Goal: Task Accomplishment & Management: Manage account settings

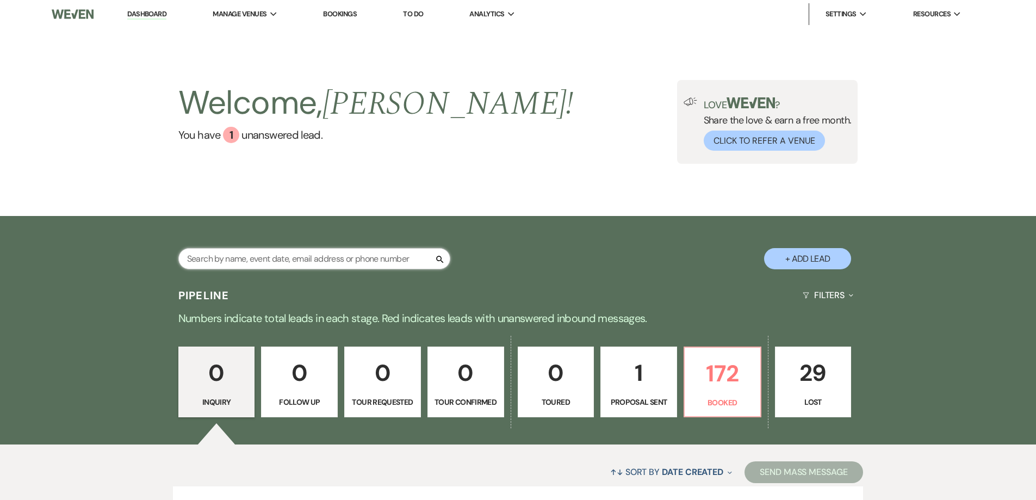
click at [198, 262] on input "text" at bounding box center [314, 258] width 272 height 21
type input "[PERSON_NAME]"
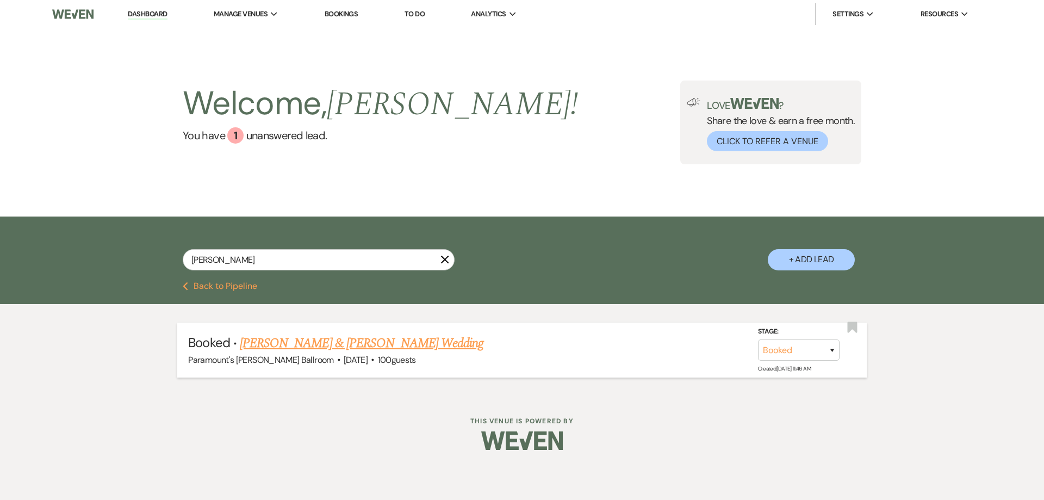
click at [274, 337] on link "[PERSON_NAME] & [PERSON_NAME] Wedding" at bounding box center [362, 343] width 244 height 20
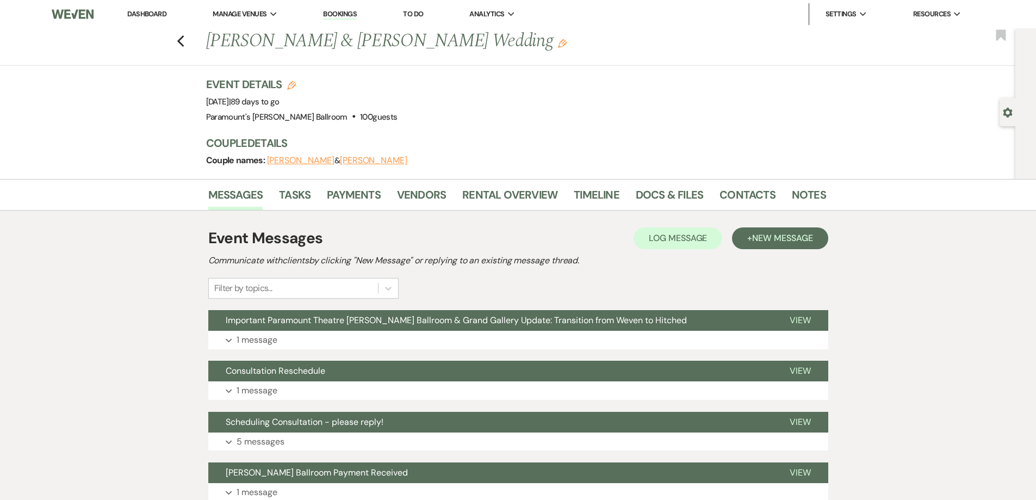
scroll to position [54, 0]
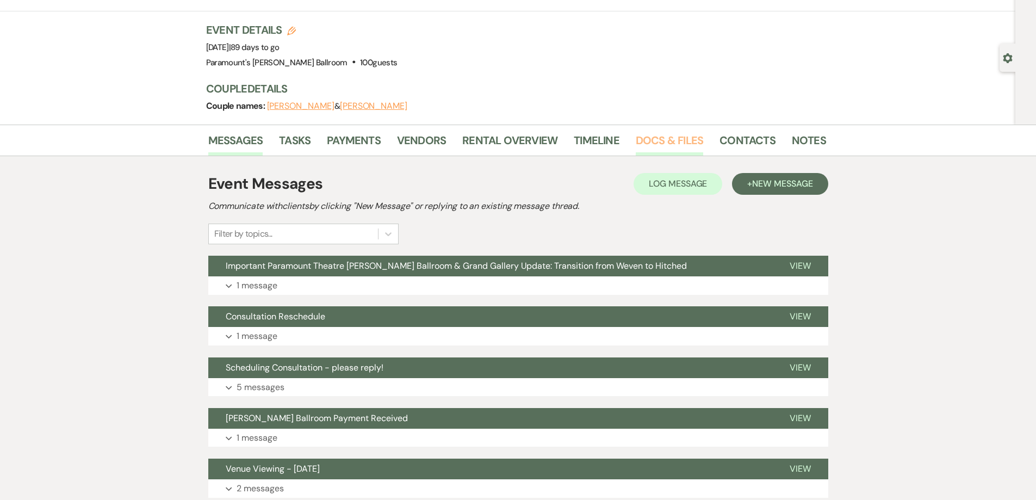
click at [656, 138] on link "Docs & Files" at bounding box center [669, 144] width 67 height 24
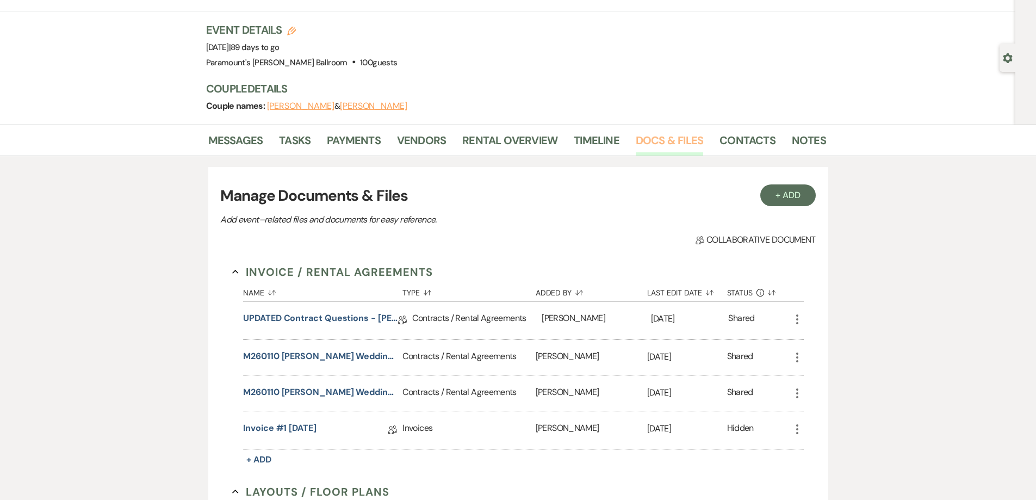
scroll to position [272, 0]
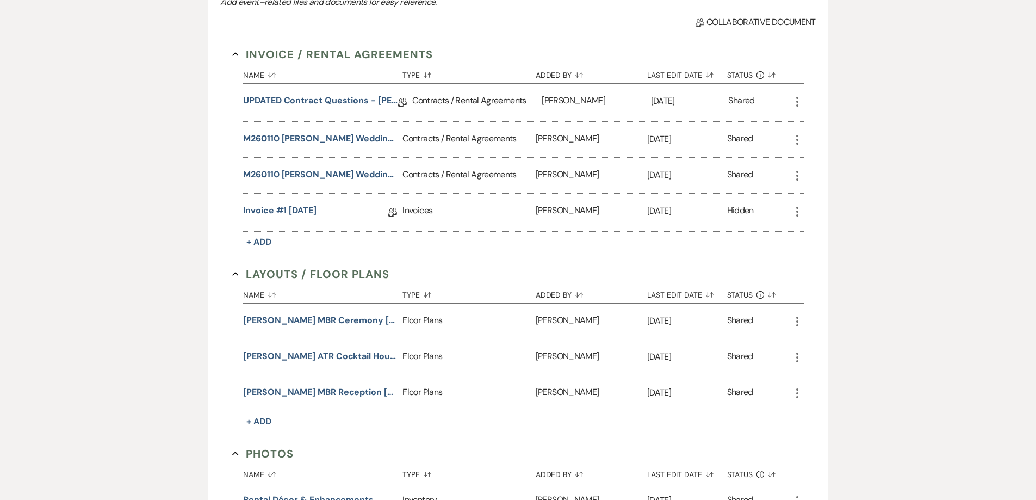
click at [800, 320] on icon "More" at bounding box center [797, 321] width 13 height 13
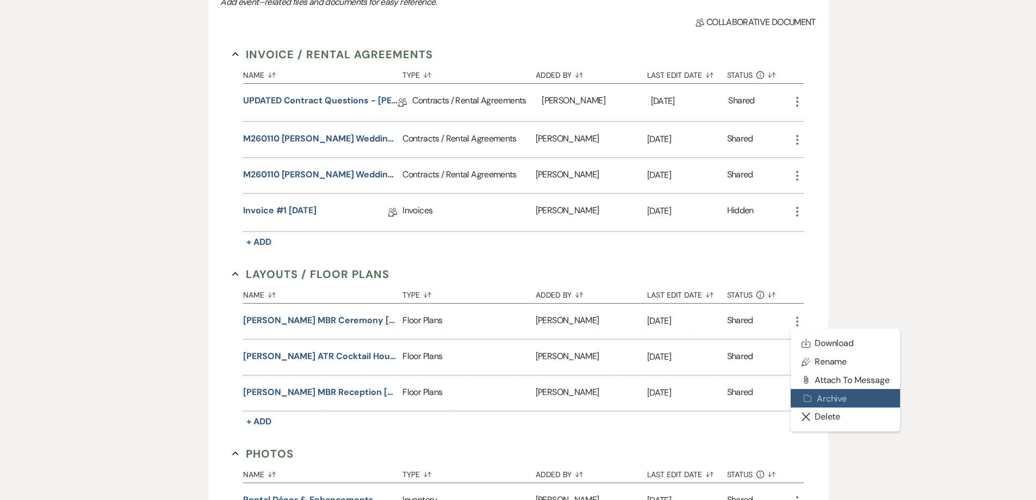
click at [836, 396] on button "Archive Archive" at bounding box center [846, 398] width 110 height 18
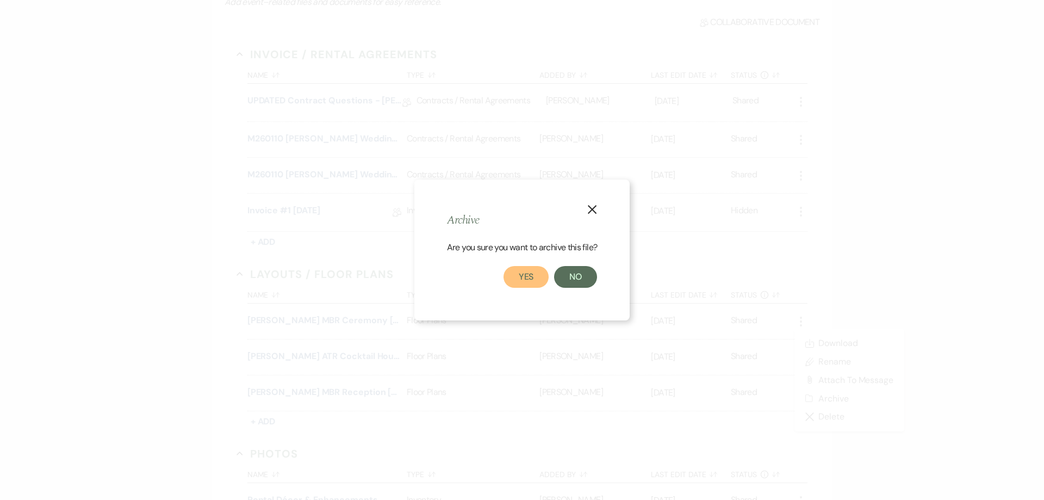
click at [537, 272] on button "Yes" at bounding box center [527, 277] width 46 height 22
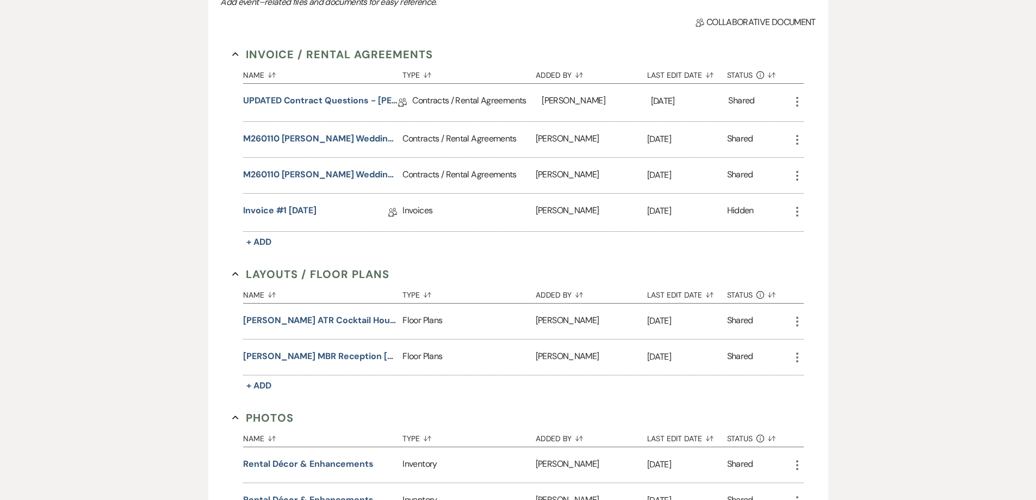
click at [798, 316] on icon "More" at bounding box center [797, 321] width 13 height 13
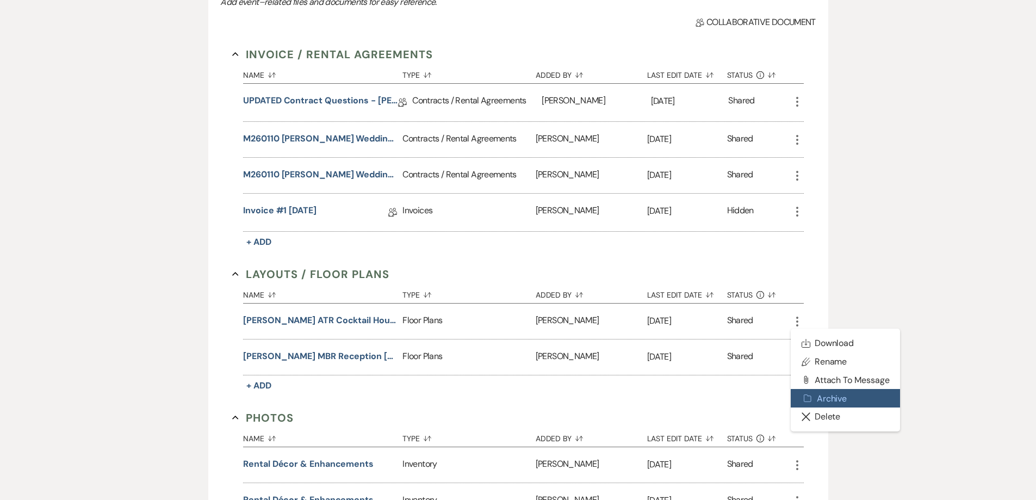
click at [836, 396] on button "Archive Archive" at bounding box center [846, 398] width 110 height 18
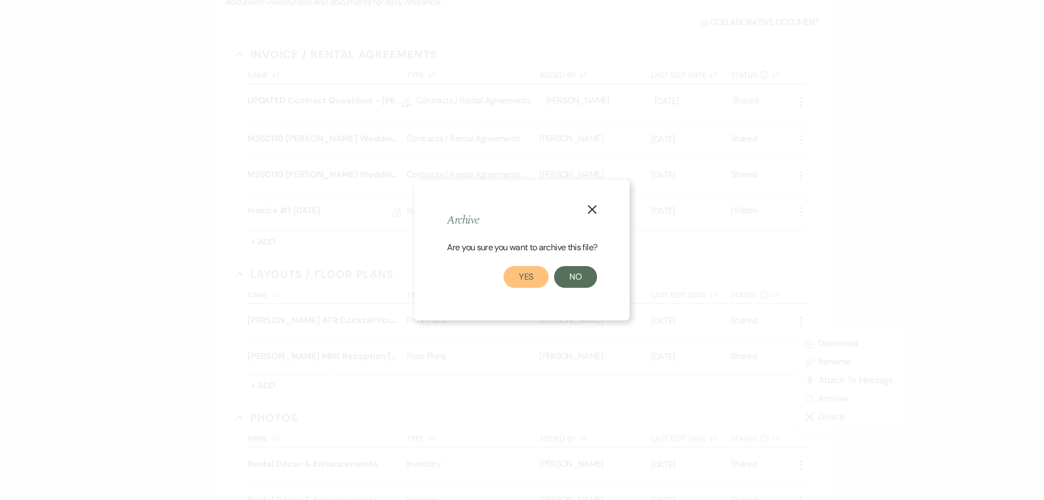
click at [532, 274] on button "Yes" at bounding box center [527, 277] width 46 height 22
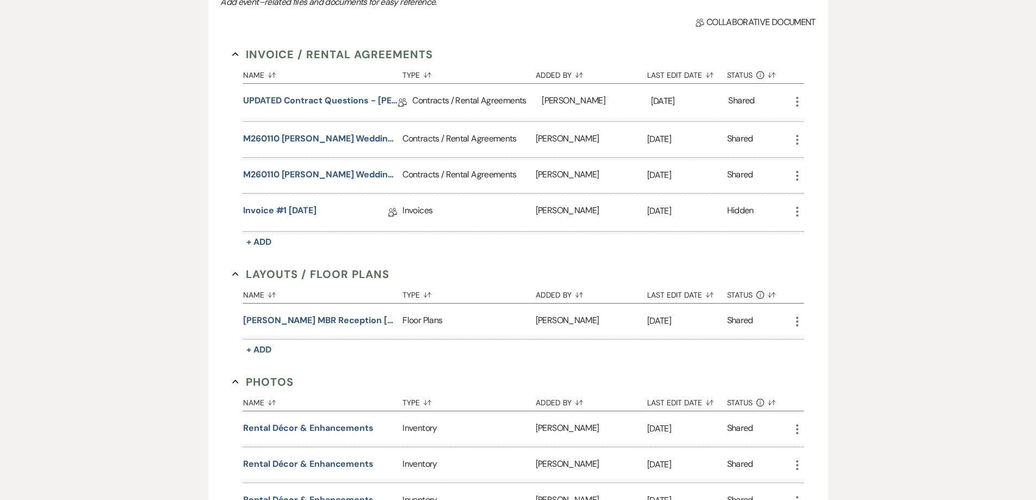
click at [797, 322] on icon "More" at bounding box center [797, 321] width 13 height 13
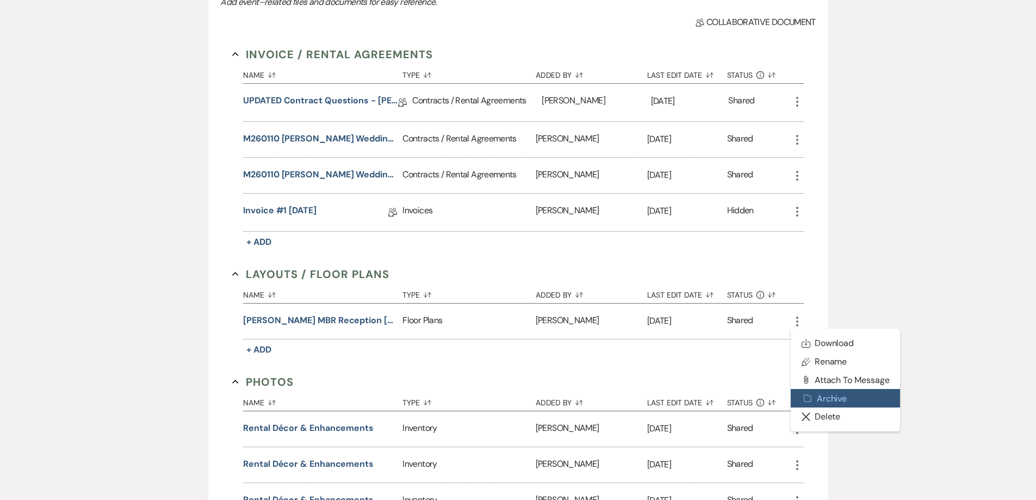
click at [838, 397] on button "Archive Archive" at bounding box center [846, 398] width 110 height 18
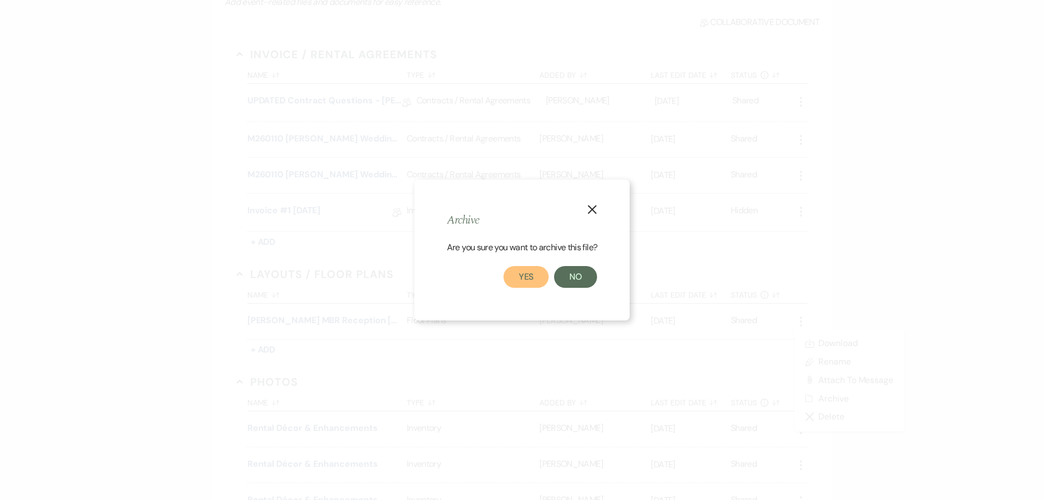
click at [530, 275] on button "Yes" at bounding box center [527, 277] width 46 height 22
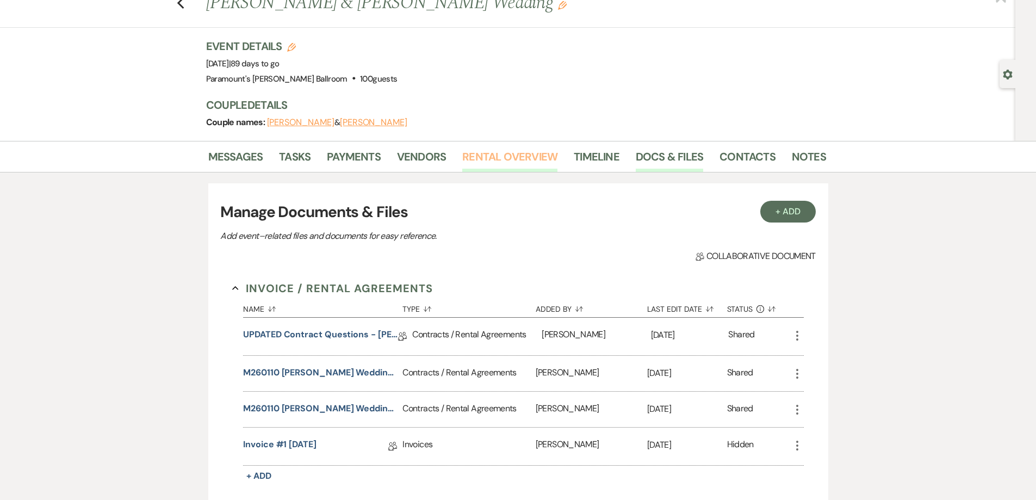
scroll to position [0, 0]
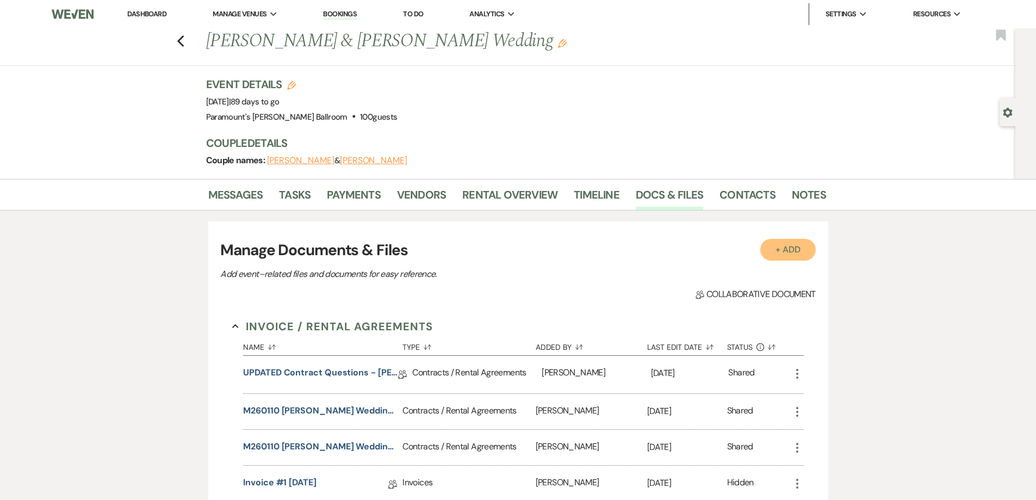
click at [780, 242] on button "+ Add" at bounding box center [787, 250] width 55 height 22
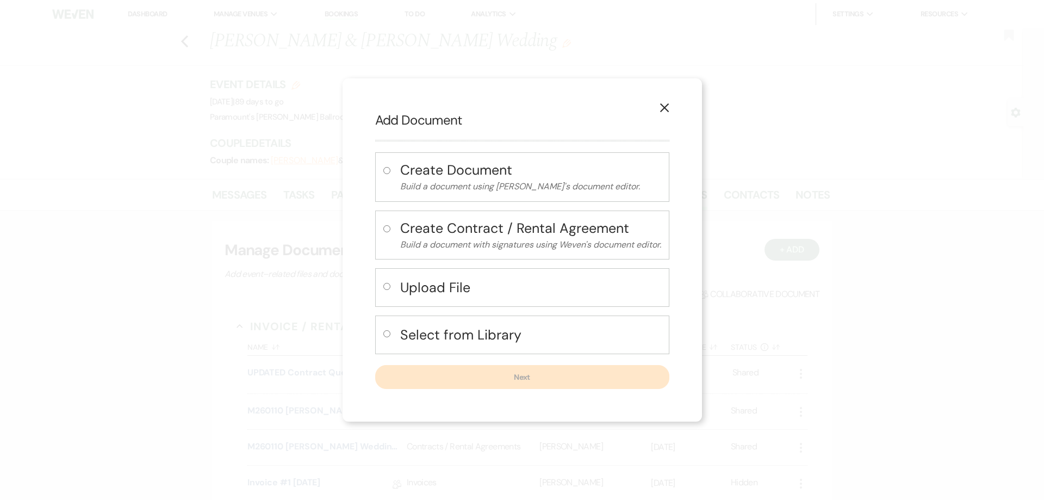
click at [551, 284] on h4 "Upload File" at bounding box center [530, 287] width 261 height 19
radio input "true"
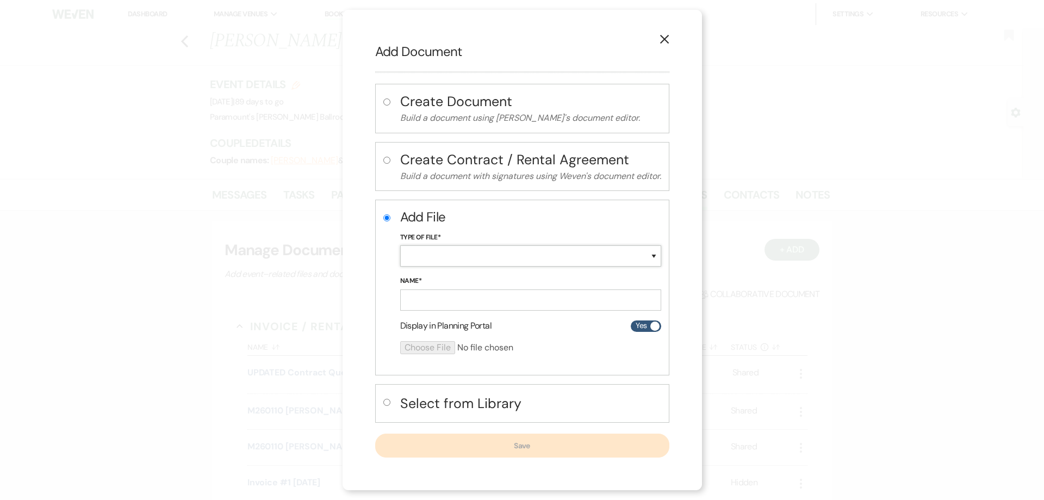
click at [554, 254] on select "Special Event Insurance Vendor Certificate of Insurance Contracts / Rental Agre…" at bounding box center [530, 255] width 261 height 21
select select "24"
click at [400, 245] on select "Special Event Insurance Vendor Certificate of Insurance Contracts / Rental Agre…" at bounding box center [530, 255] width 261 height 21
click at [449, 302] on input "Name*" at bounding box center [530, 299] width 261 height 21
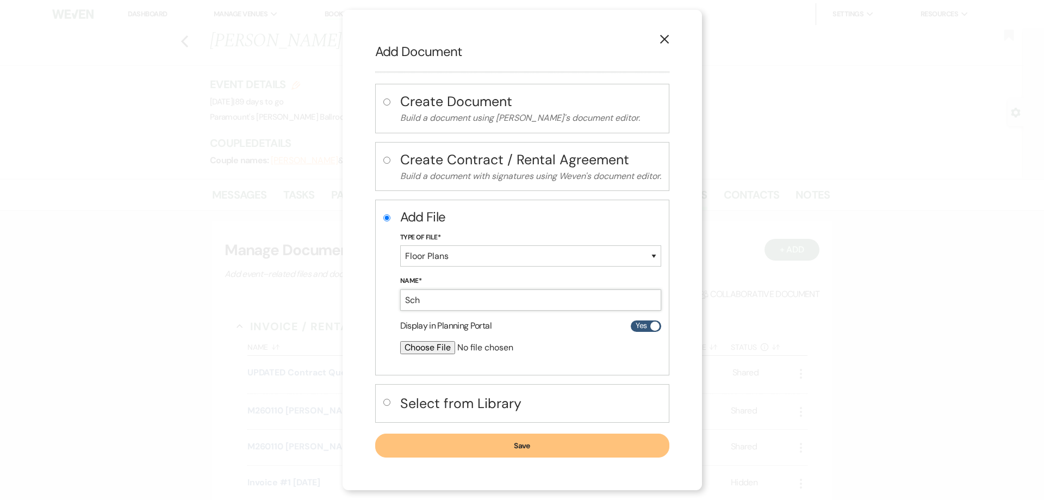
type input "[PERSON_NAME] MBR Ceremony [DATE]"
click at [435, 344] on input "file" at bounding box center [501, 347] width 203 height 13
type input "C:\fakepath\[PERSON_NAME] MBR Ceremony [DATE].pdf"
click at [582, 450] on button "Save" at bounding box center [522, 446] width 294 height 24
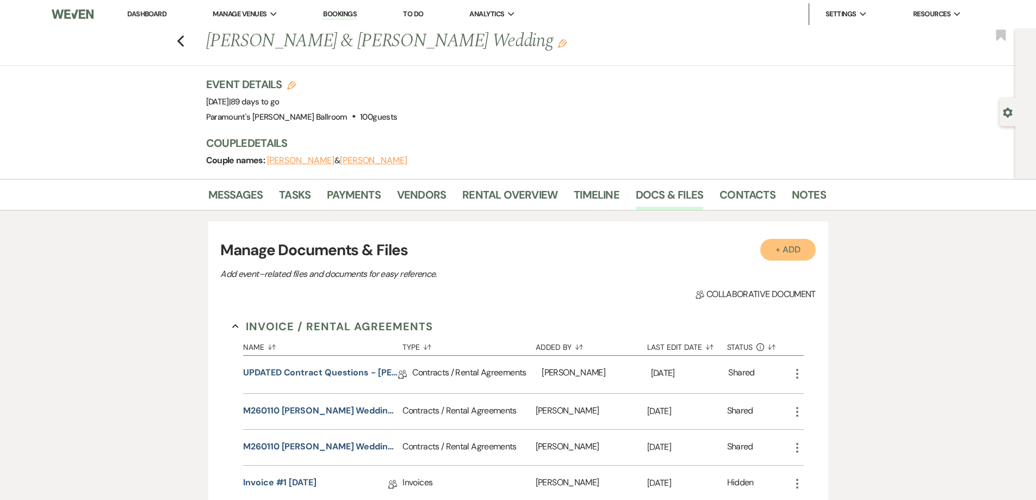
click at [778, 250] on button "+ Add" at bounding box center [787, 250] width 55 height 22
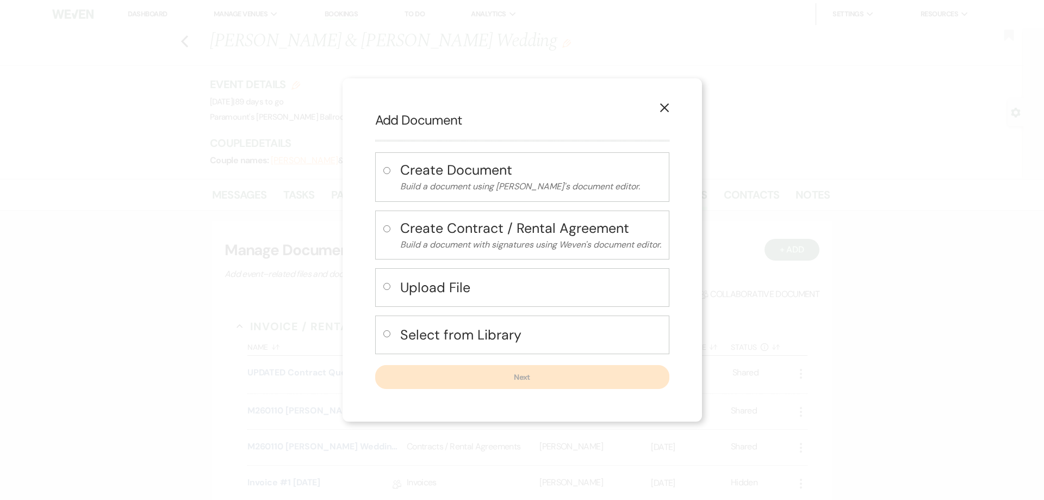
click at [485, 283] on h4 "Upload File" at bounding box center [530, 287] width 261 height 19
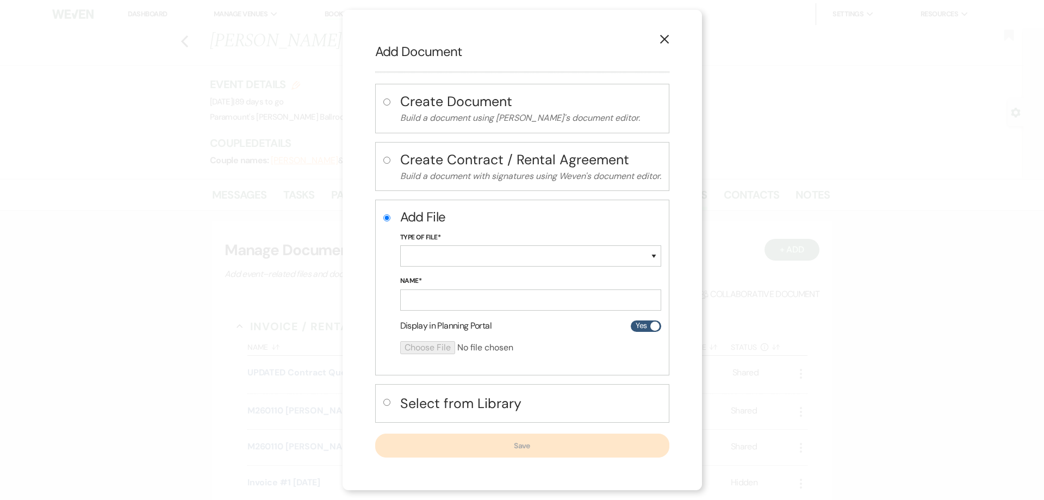
radio input "true"
click at [480, 263] on select "Special Event Insurance Vendor Certificate of Insurance Contracts / Rental Agre…" at bounding box center [530, 255] width 261 height 21
select select "24"
click at [400, 245] on select "Special Event Insurance Vendor Certificate of Insurance Contracts / Rental Agre…" at bounding box center [530, 255] width 261 height 21
click at [467, 299] on input "Name*" at bounding box center [530, 299] width 261 height 21
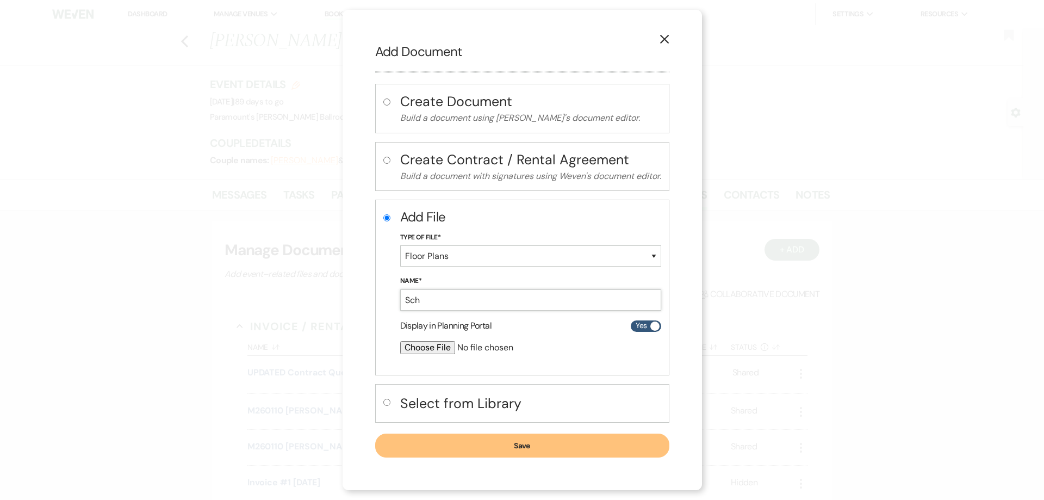
type input "[PERSON_NAME] ATR Cocktail Hour [DATE]"
click at [439, 345] on input "file" at bounding box center [501, 347] width 203 height 13
type input "C:\fakepath\[PERSON_NAME] ATR Cocktail Hour [DATE].pdf"
click at [564, 443] on button "Save" at bounding box center [522, 446] width 294 height 24
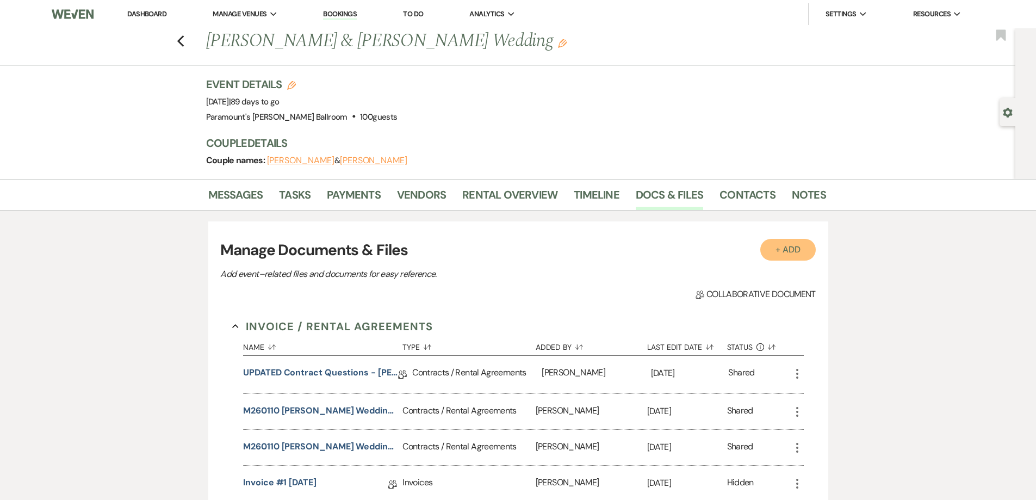
click at [815, 246] on button "+ Add" at bounding box center [787, 250] width 55 height 22
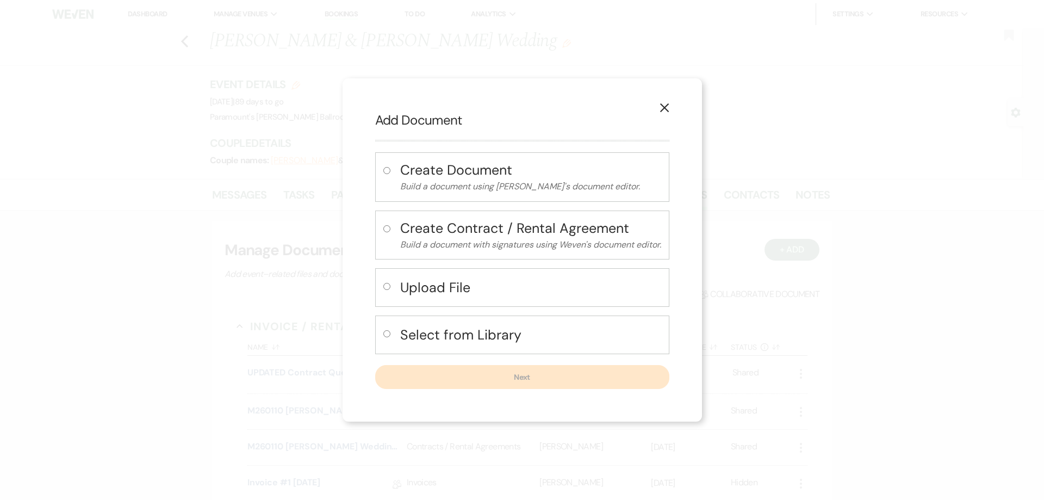
click at [615, 276] on button "Upload File" at bounding box center [530, 287] width 261 height 22
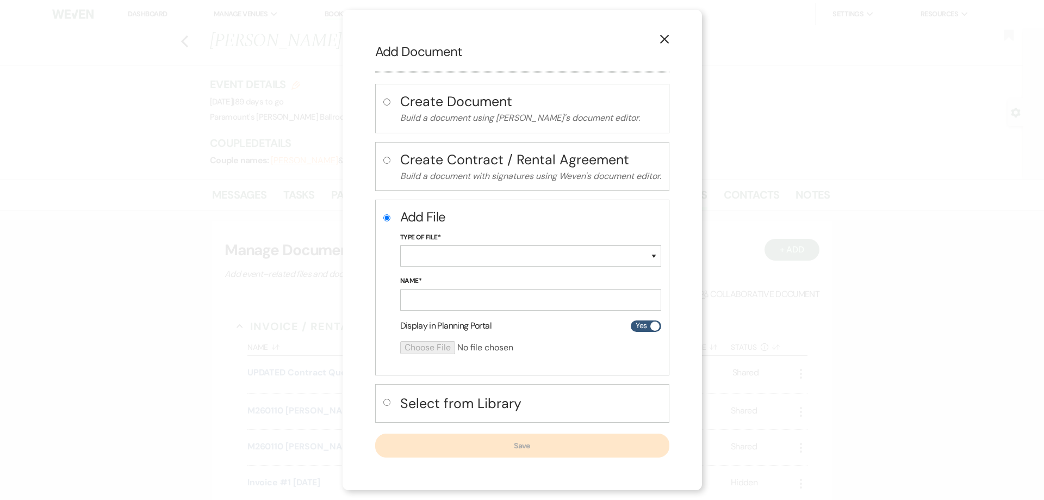
radio input "true"
click at [500, 249] on select "Special Event Insurance Vendor Certificate of Insurance Contracts / Rental Agre…" at bounding box center [530, 255] width 261 height 21
select select "24"
click at [400, 245] on select "Special Event Insurance Vendor Certificate of Insurance Contracts / Rental Agre…" at bounding box center [530, 255] width 261 height 21
click at [464, 299] on input "Name*" at bounding box center [530, 299] width 261 height 21
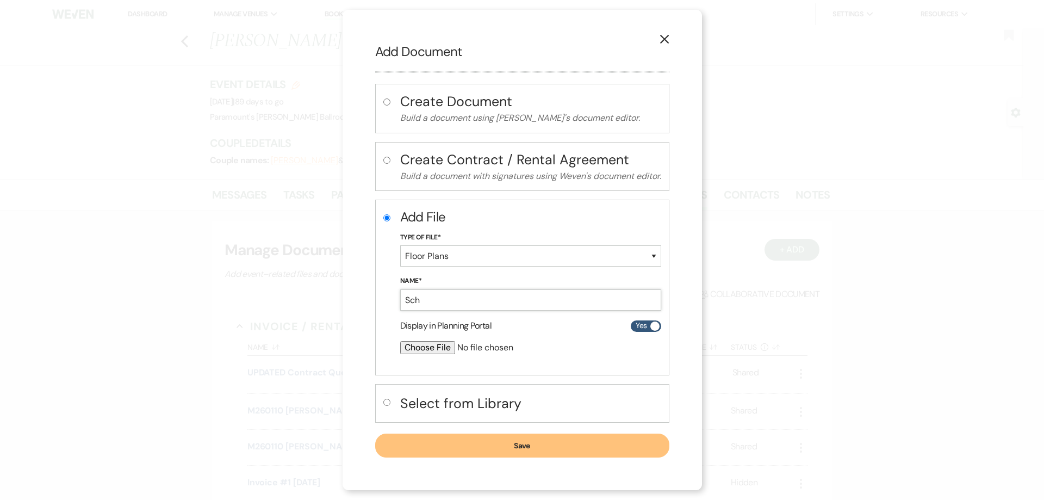
type input "[PERSON_NAME] MBR Reception [DATE]"
click at [418, 343] on input "file" at bounding box center [501, 347] width 203 height 13
type input "C:\fakepath\[PERSON_NAME] MBR Reception [DATE].pdf"
click at [606, 444] on button "Save" at bounding box center [522, 446] width 294 height 24
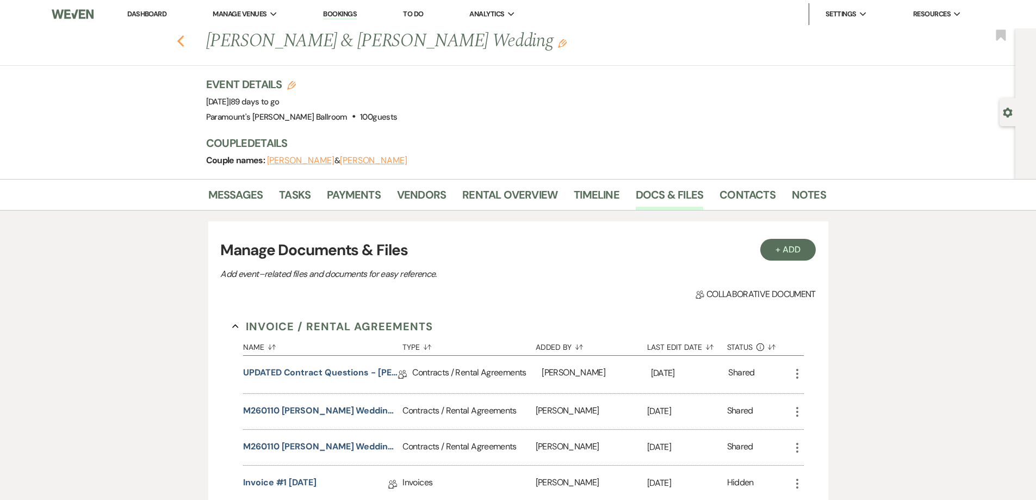
click at [184, 46] on use "button" at bounding box center [180, 41] width 7 height 12
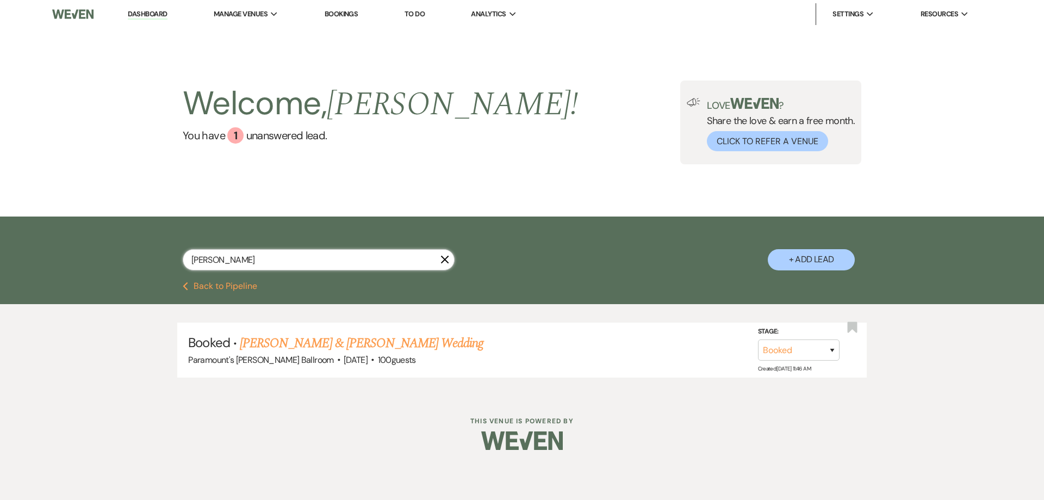
drag, startPoint x: 249, startPoint y: 260, endPoint x: 148, endPoint y: 264, distance: 101.2
click at [148, 264] on div "[PERSON_NAME] X + Add Lead" at bounding box center [522, 250] width 783 height 57
type input "[PERSON_NAME]"
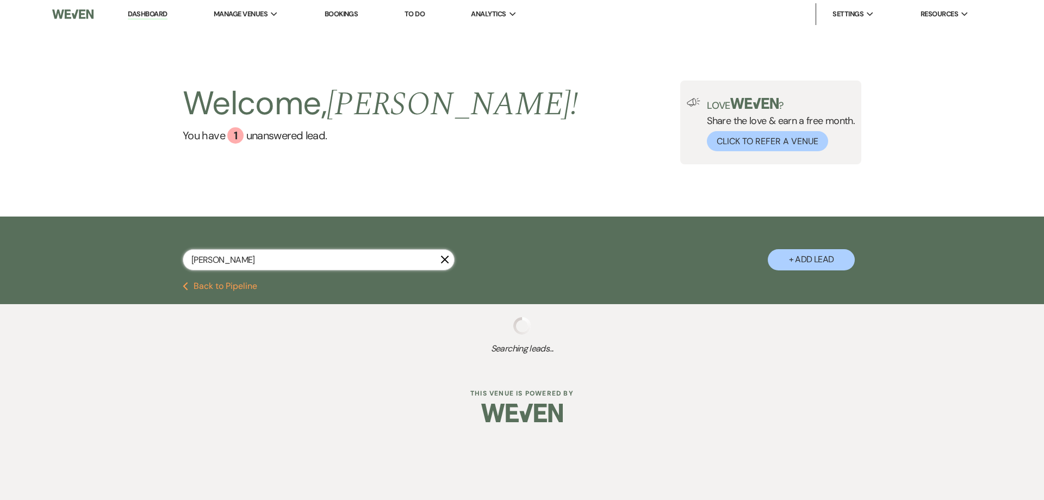
select select "8"
select select "5"
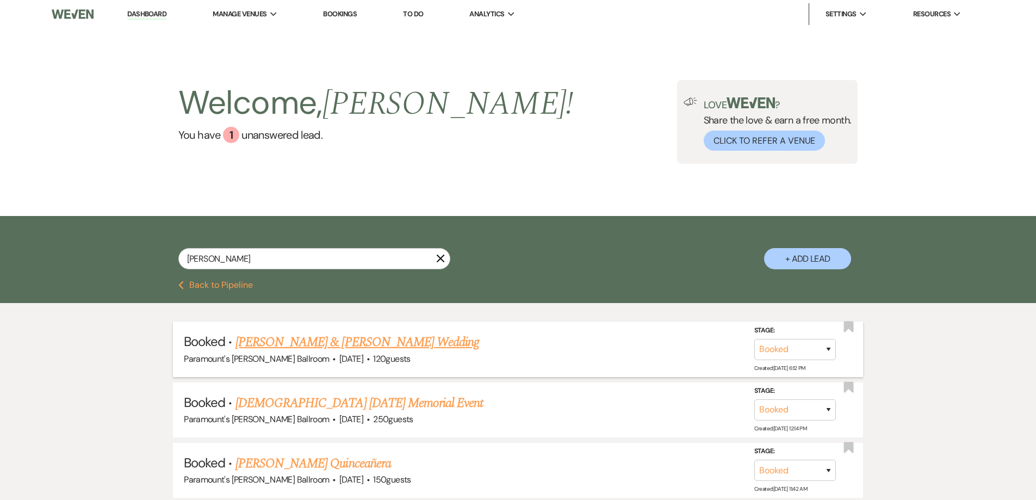
click at [283, 338] on link "[PERSON_NAME] & [PERSON_NAME] Wedding" at bounding box center [357, 342] width 244 height 20
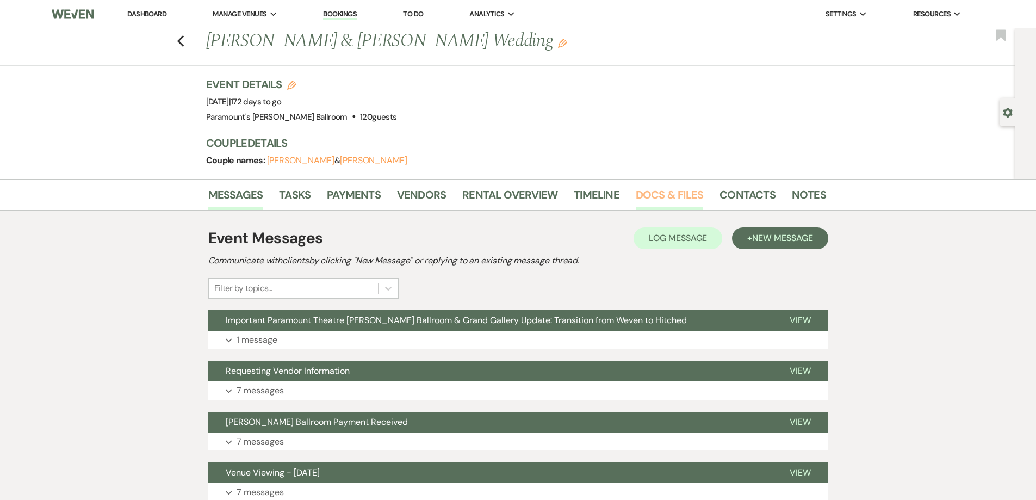
click at [660, 189] on link "Docs & Files" at bounding box center [669, 198] width 67 height 24
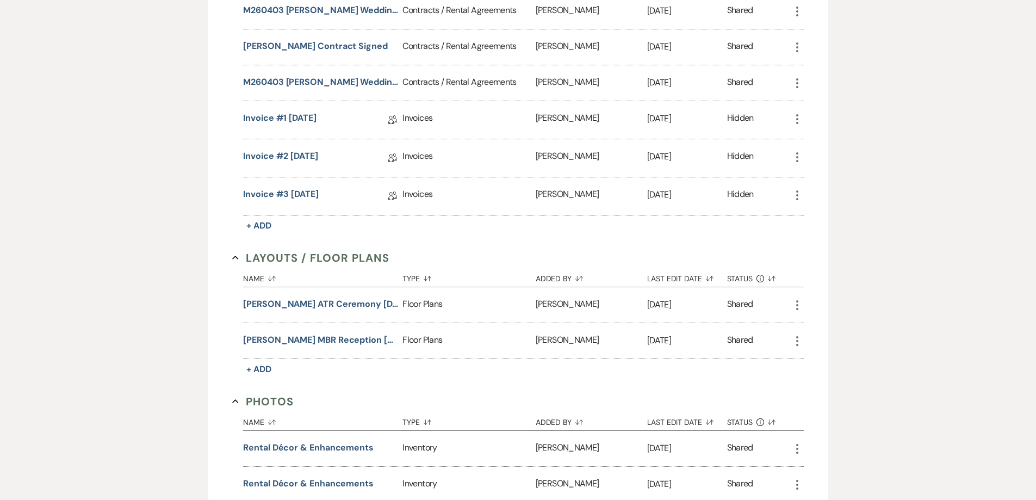
scroll to position [545, 0]
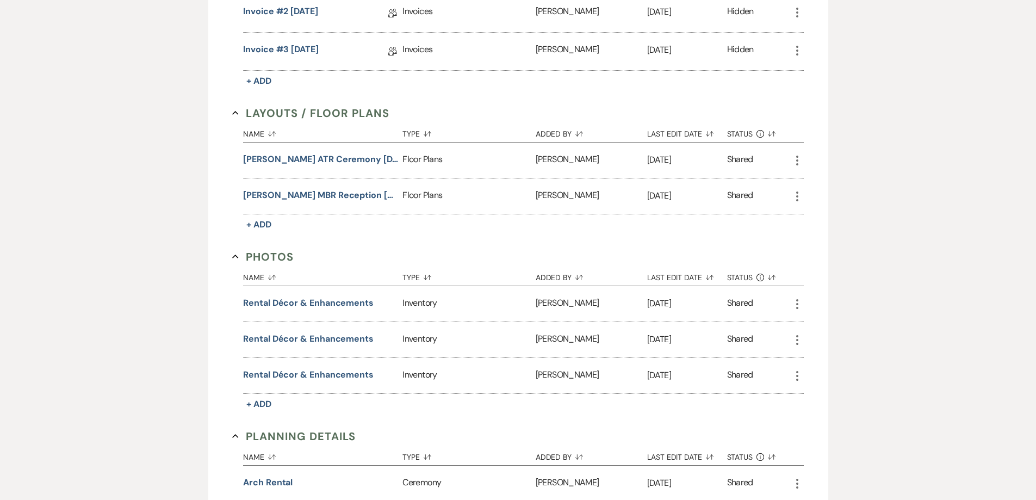
click at [797, 159] on use "button" at bounding box center [797, 161] width 2 height 10
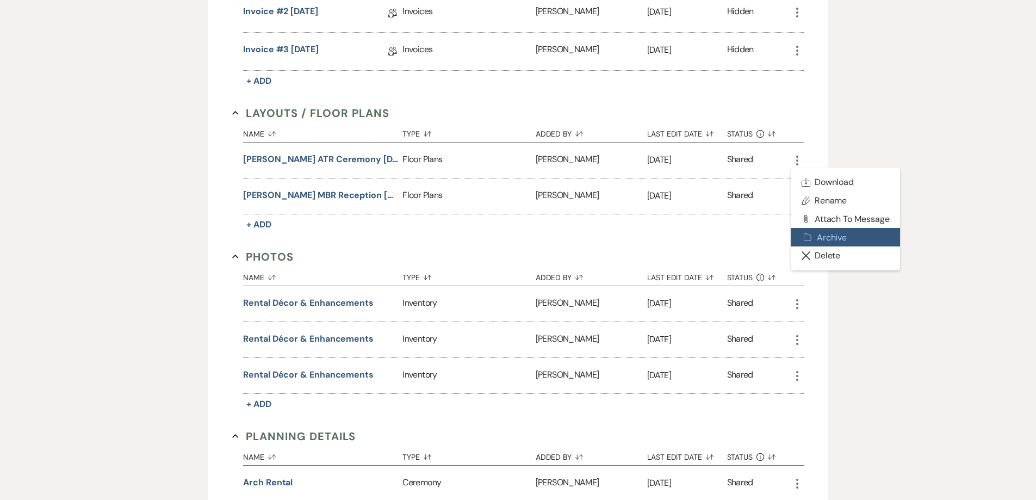
click at [845, 230] on button "Archive Archive" at bounding box center [846, 237] width 110 height 18
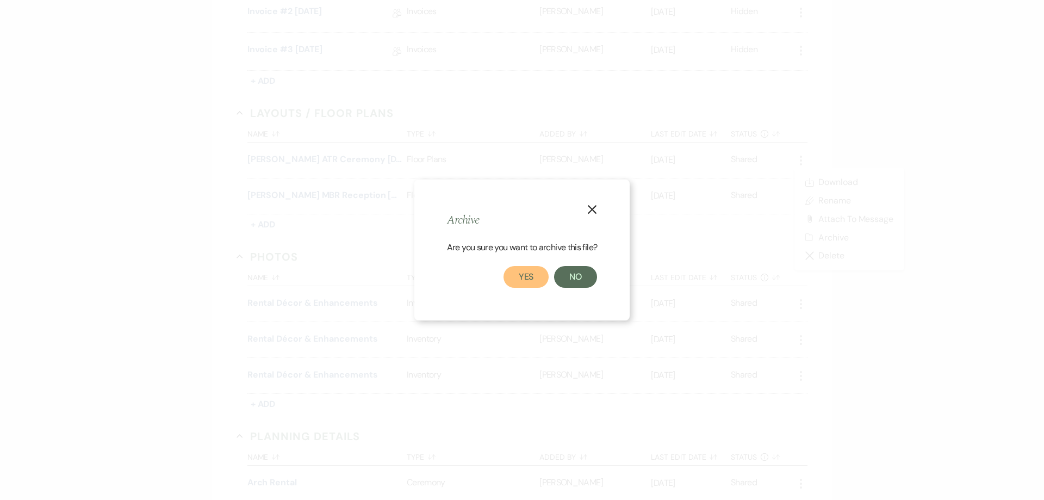
click at [514, 275] on button "Yes" at bounding box center [527, 277] width 46 height 22
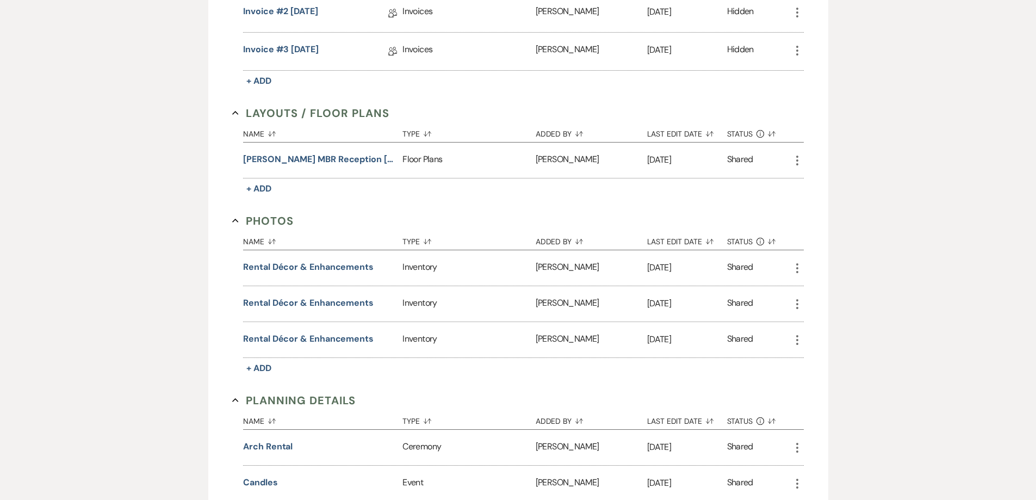
click at [800, 156] on icon "More" at bounding box center [797, 160] width 13 height 13
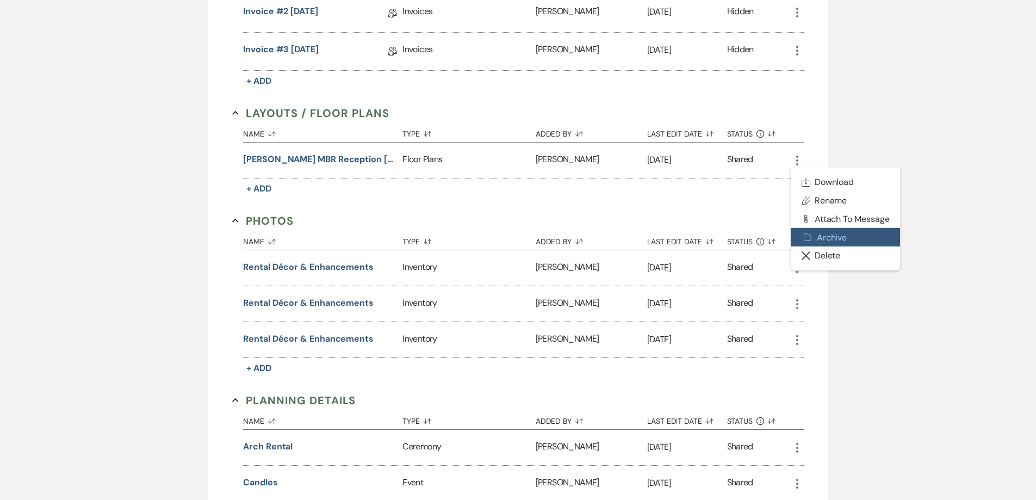
click at [826, 232] on button "Archive Archive" at bounding box center [846, 237] width 110 height 18
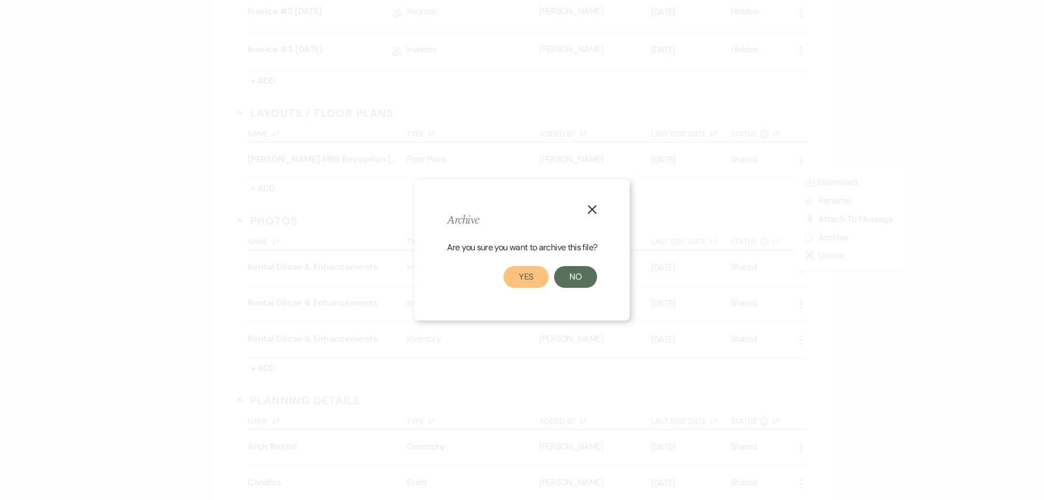
click at [528, 272] on button "Yes" at bounding box center [527, 277] width 46 height 22
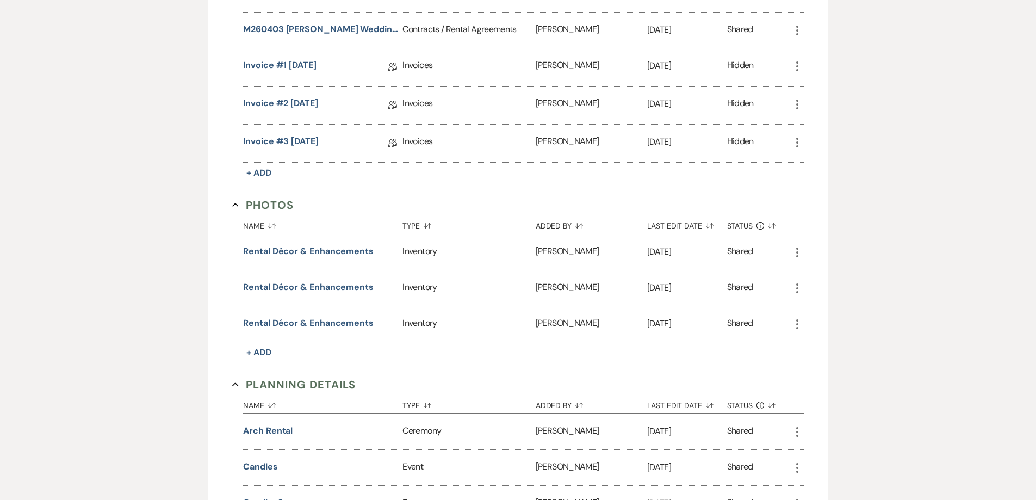
scroll to position [219, 0]
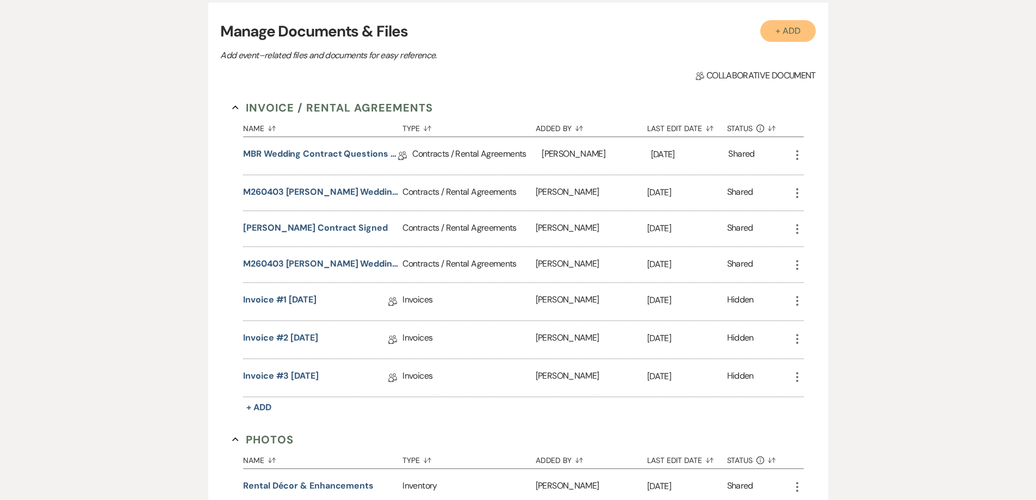
click at [787, 34] on button "+ Add" at bounding box center [787, 31] width 55 height 22
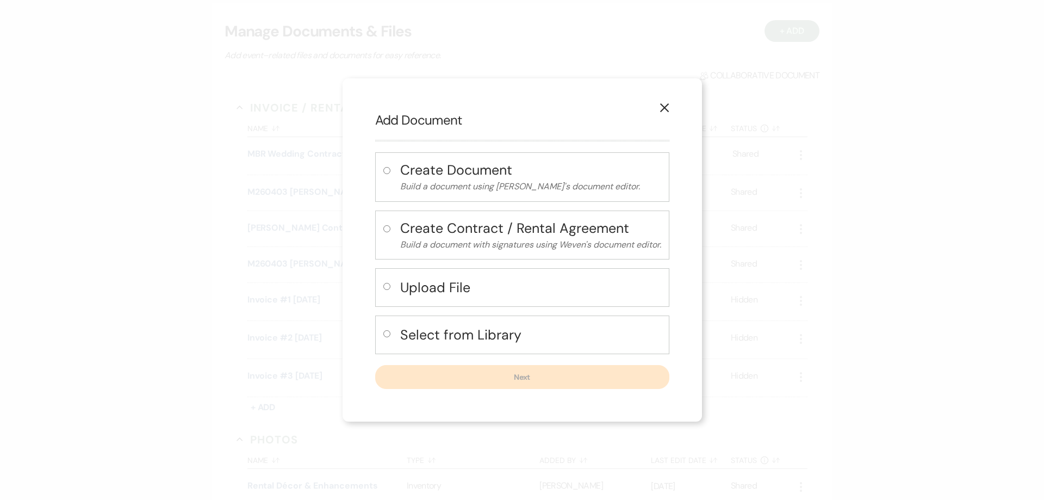
click at [549, 285] on h4 "Upload File" at bounding box center [530, 287] width 261 height 19
radio input "true"
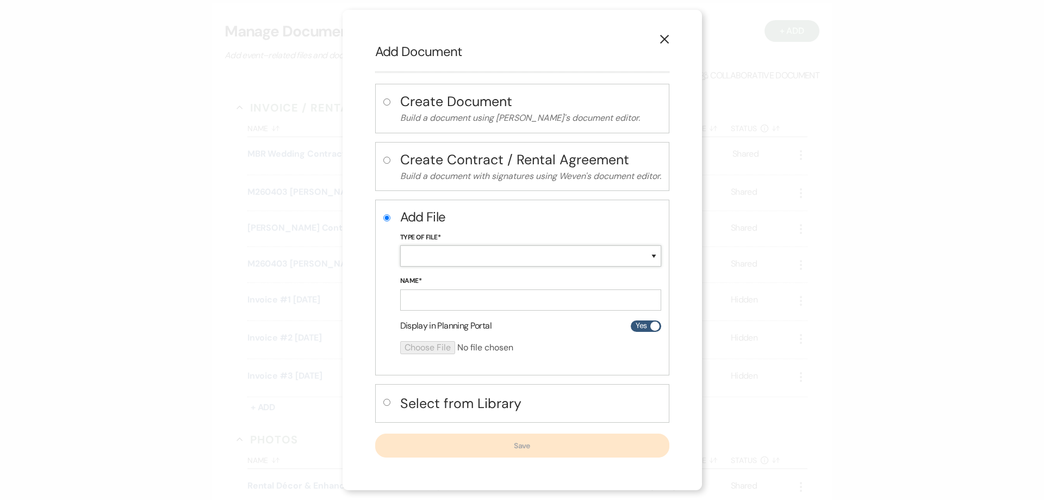
click at [469, 257] on select "Special Event Insurance Vendor Certificate of Insurance Contracts / Rental Agre…" at bounding box center [530, 255] width 261 height 21
select select "24"
click at [400, 245] on select "Special Event Insurance Vendor Certificate of Insurance Contracts / Rental Agre…" at bounding box center [530, 255] width 261 height 21
click at [440, 299] on input "Name*" at bounding box center [530, 299] width 261 height 21
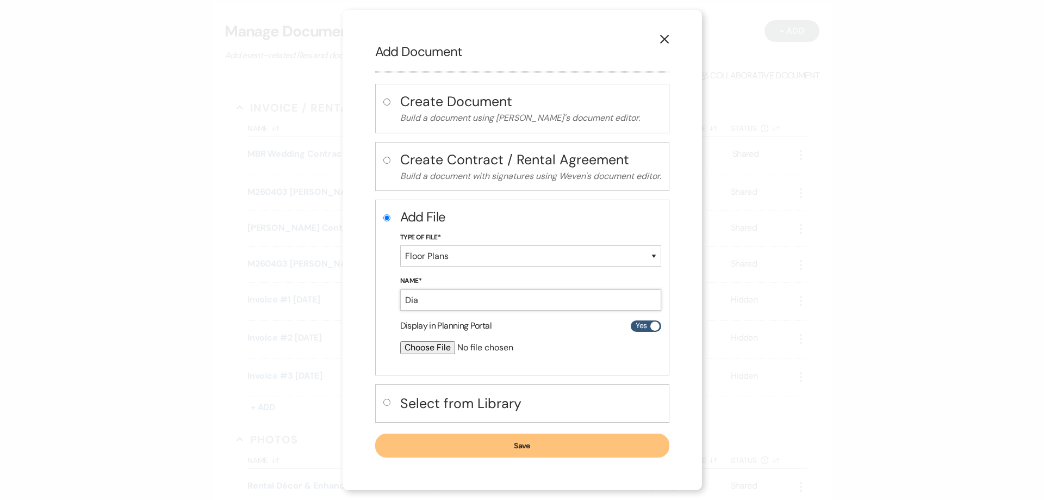
type input "[PERSON_NAME] ATR Ceremony [DATE]"
click at [447, 346] on input "file" at bounding box center [501, 347] width 203 height 13
type input "C:\fakepath\[PERSON_NAME] ATR Ceremony [DATE].pdf"
click at [564, 440] on button "Save" at bounding box center [522, 446] width 294 height 24
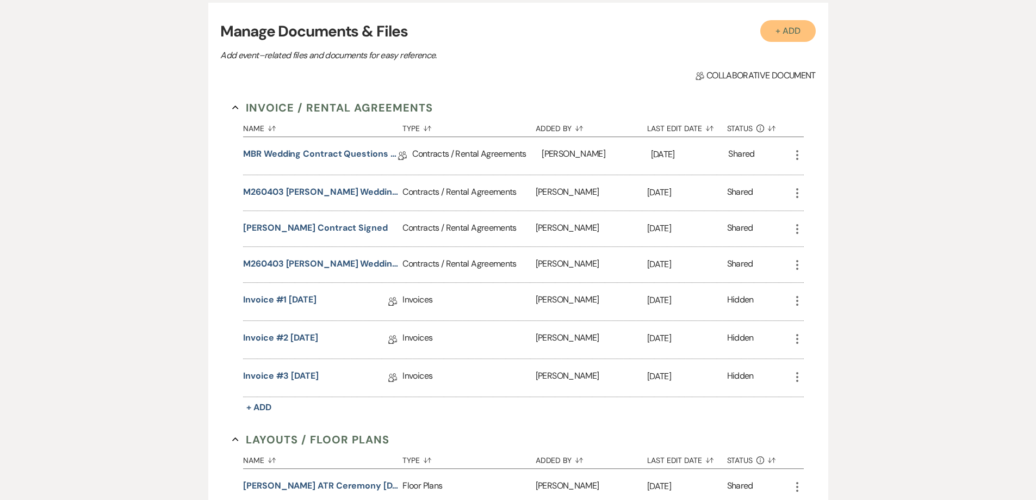
click at [801, 29] on button "+ Add" at bounding box center [787, 31] width 55 height 22
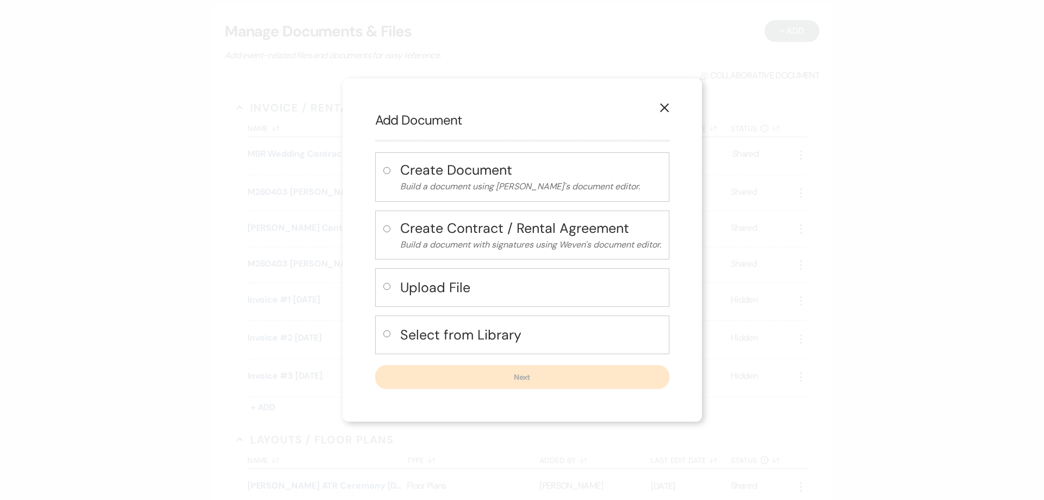
click at [566, 277] on button "Upload File" at bounding box center [530, 287] width 261 height 22
radio input "true"
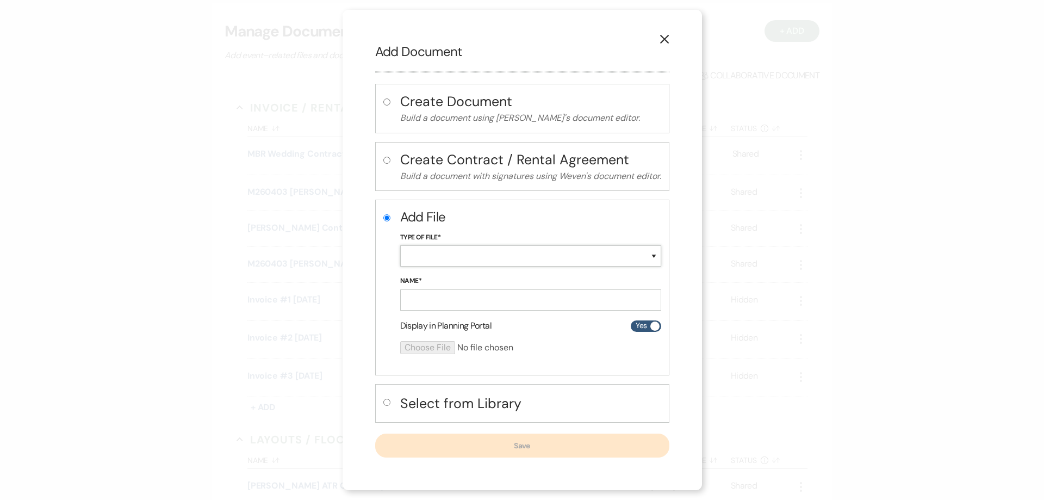
click at [422, 246] on select "Special Event Insurance Vendor Certificate of Insurance Contracts / Rental Agre…" at bounding box center [530, 255] width 261 height 21
select select "24"
click at [400, 245] on select "Special Event Insurance Vendor Certificate of Insurance Contracts / Rental Agre…" at bounding box center [530, 255] width 261 height 21
click at [428, 294] on input "Name*" at bounding box center [530, 299] width 261 height 21
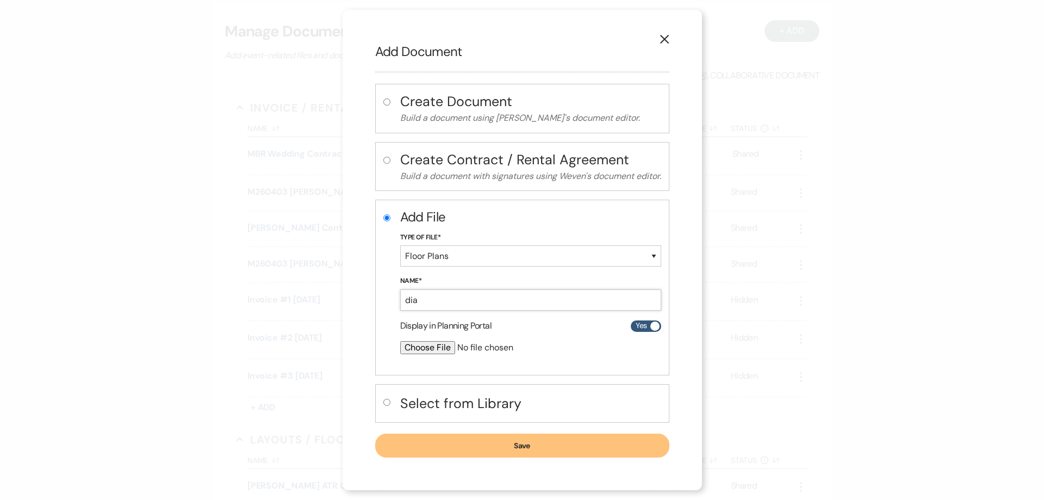
type input "[PERSON_NAME] MBR Reception [DATE]"
click at [439, 343] on input "file" at bounding box center [501, 347] width 203 height 13
type input "C:\fakepath\[PERSON_NAME] MBR Reception [DATE].pdf"
click at [585, 444] on button "Save" at bounding box center [522, 446] width 294 height 24
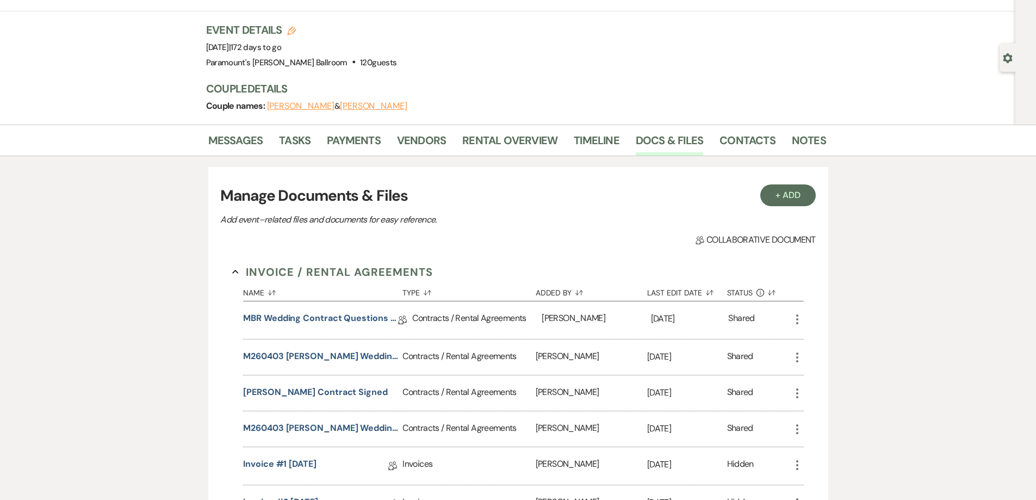
scroll to position [0, 0]
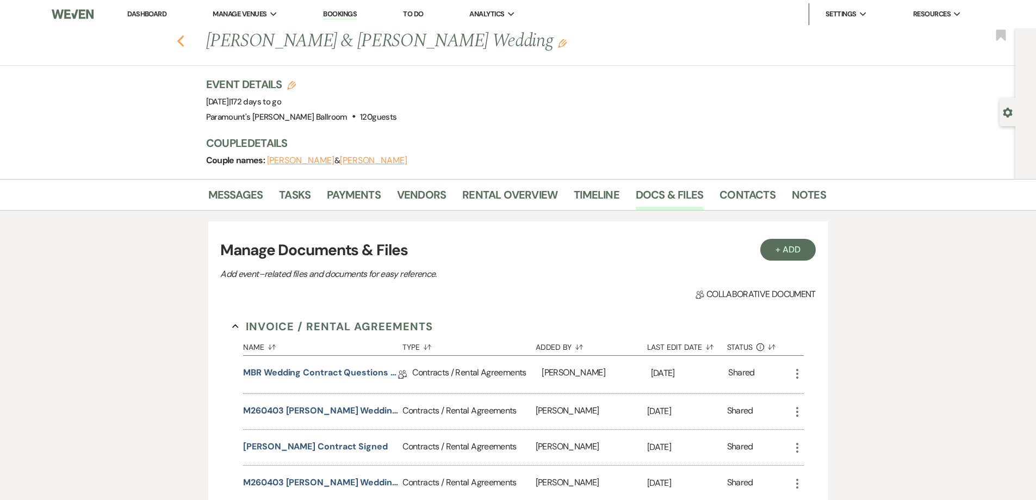
click at [182, 41] on use "button" at bounding box center [180, 41] width 7 height 12
select select "8"
select select "5"
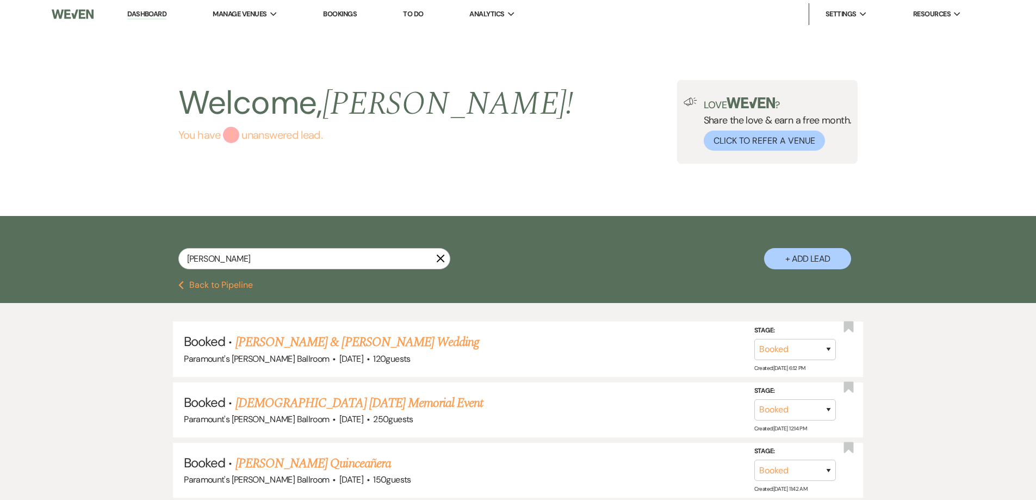
click at [200, 137] on link "You have 1 unanswered lead ." at bounding box center [375, 135] width 395 height 16
click at [207, 278] on div "[PERSON_NAME] X + Add Lead" at bounding box center [518, 248] width 1036 height 65
click at [207, 281] on button "Previous Back to Pipeline" at bounding box center [215, 285] width 75 height 9
click at [222, 288] on button "Previous Back to Pipeline" at bounding box center [215, 285] width 75 height 9
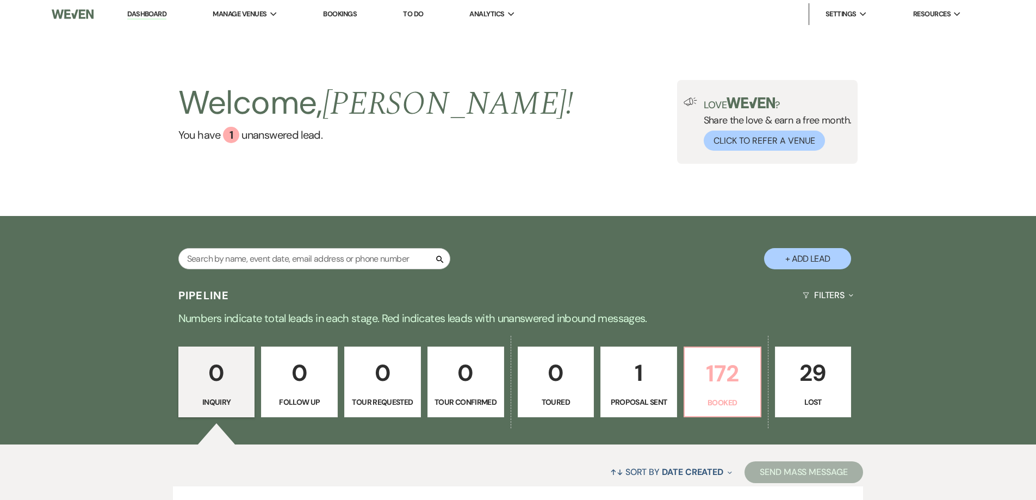
click at [747, 390] on p "172" at bounding box center [722, 373] width 63 height 36
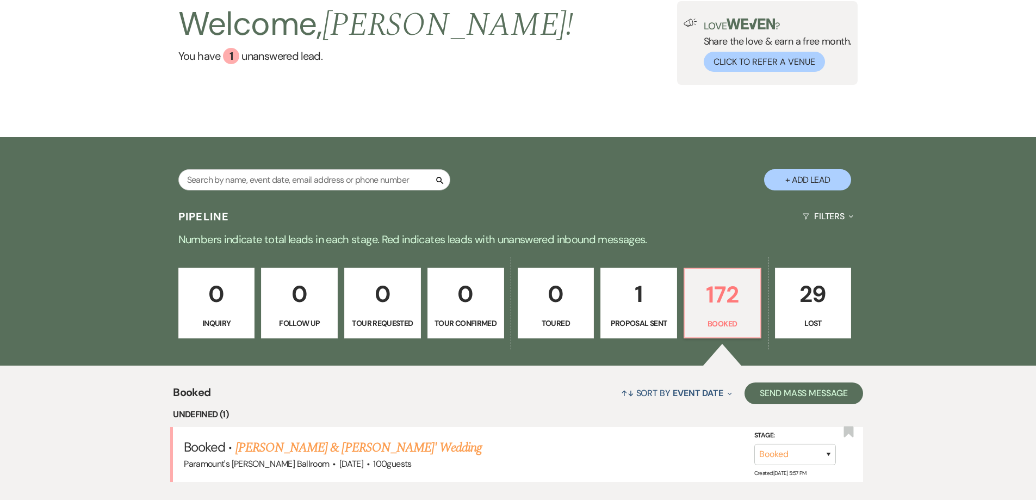
scroll to position [133, 0]
